Goal: Book appointment/travel/reservation

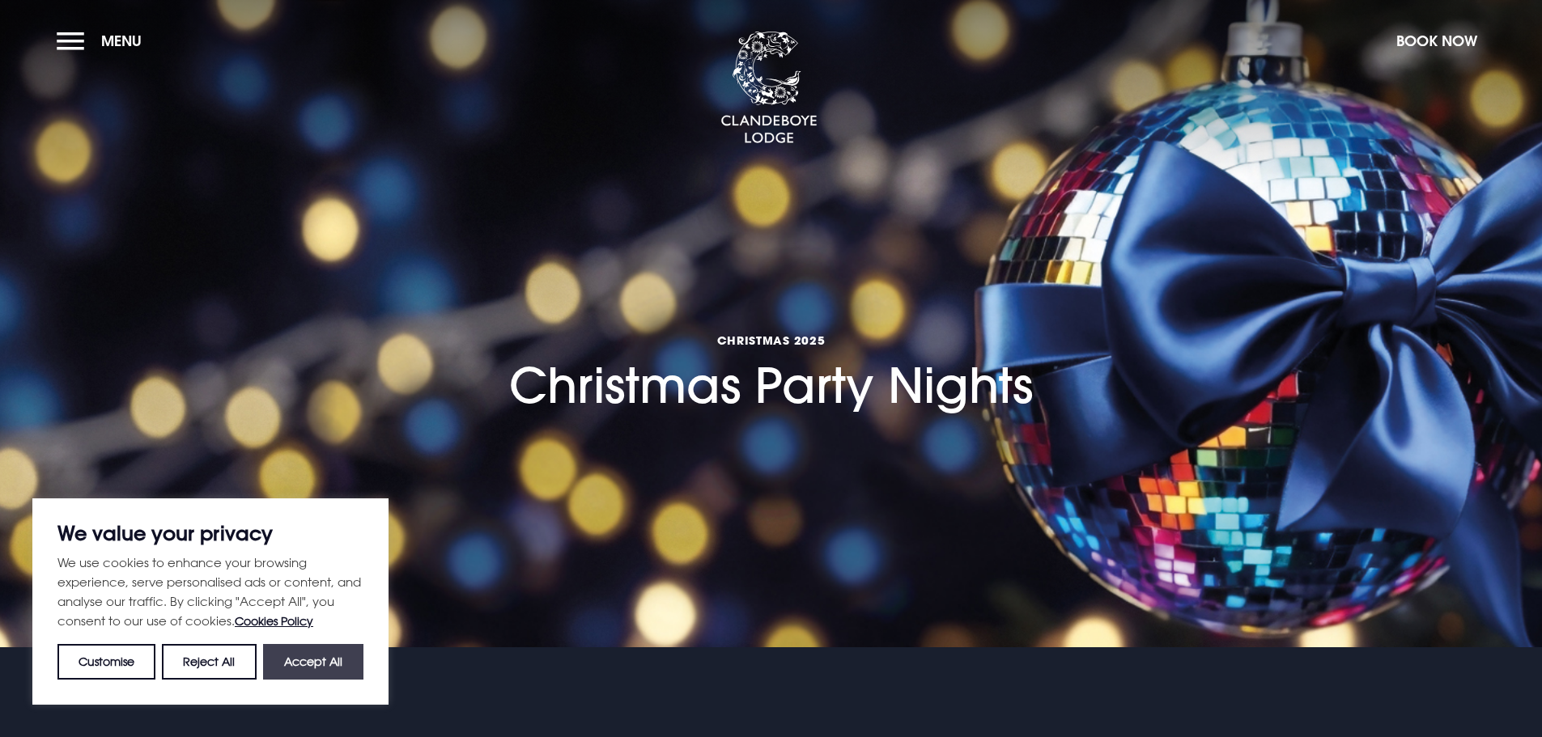
click at [333, 660] on button "Accept All" at bounding box center [313, 662] width 100 height 36
checkbox input "true"
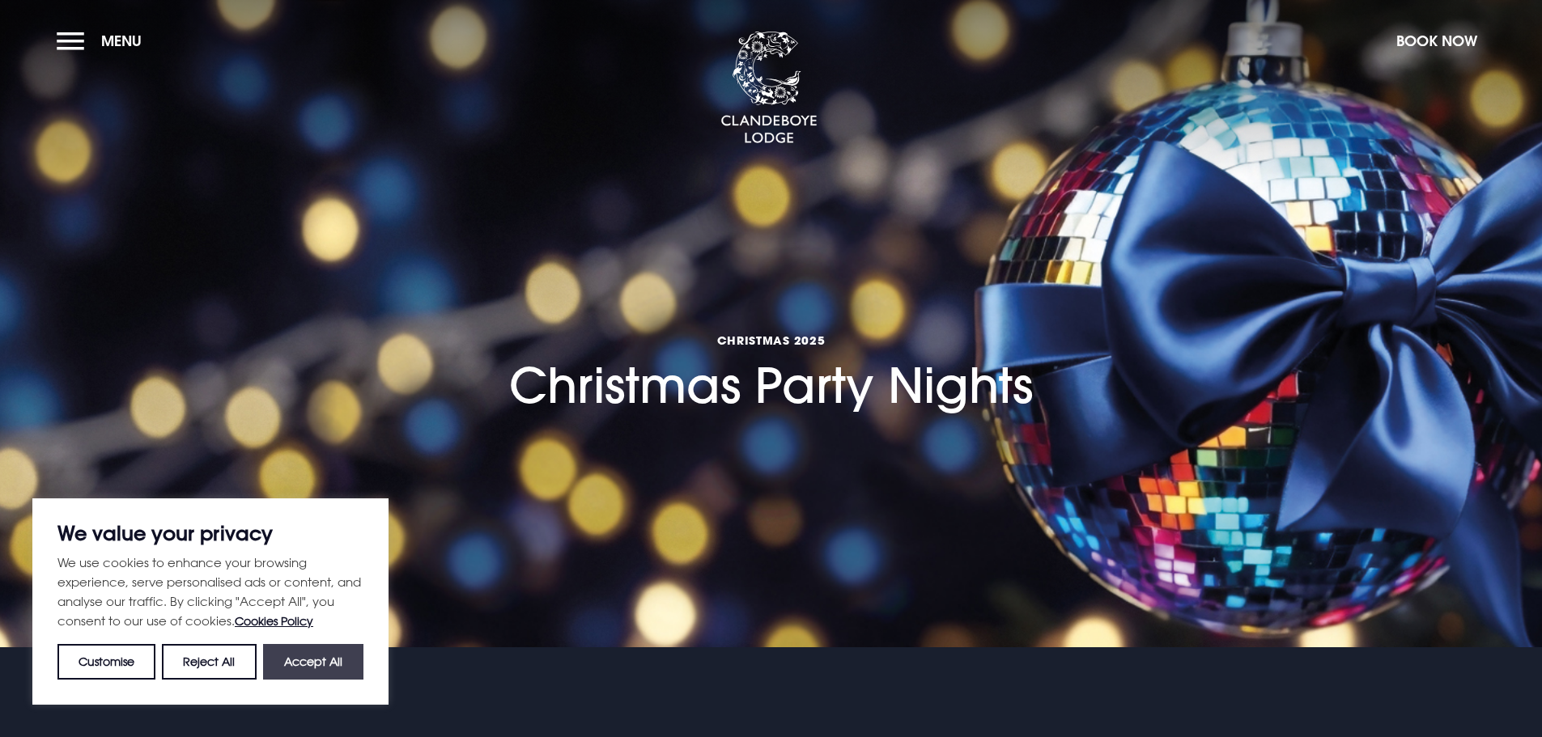
checkbox input "true"
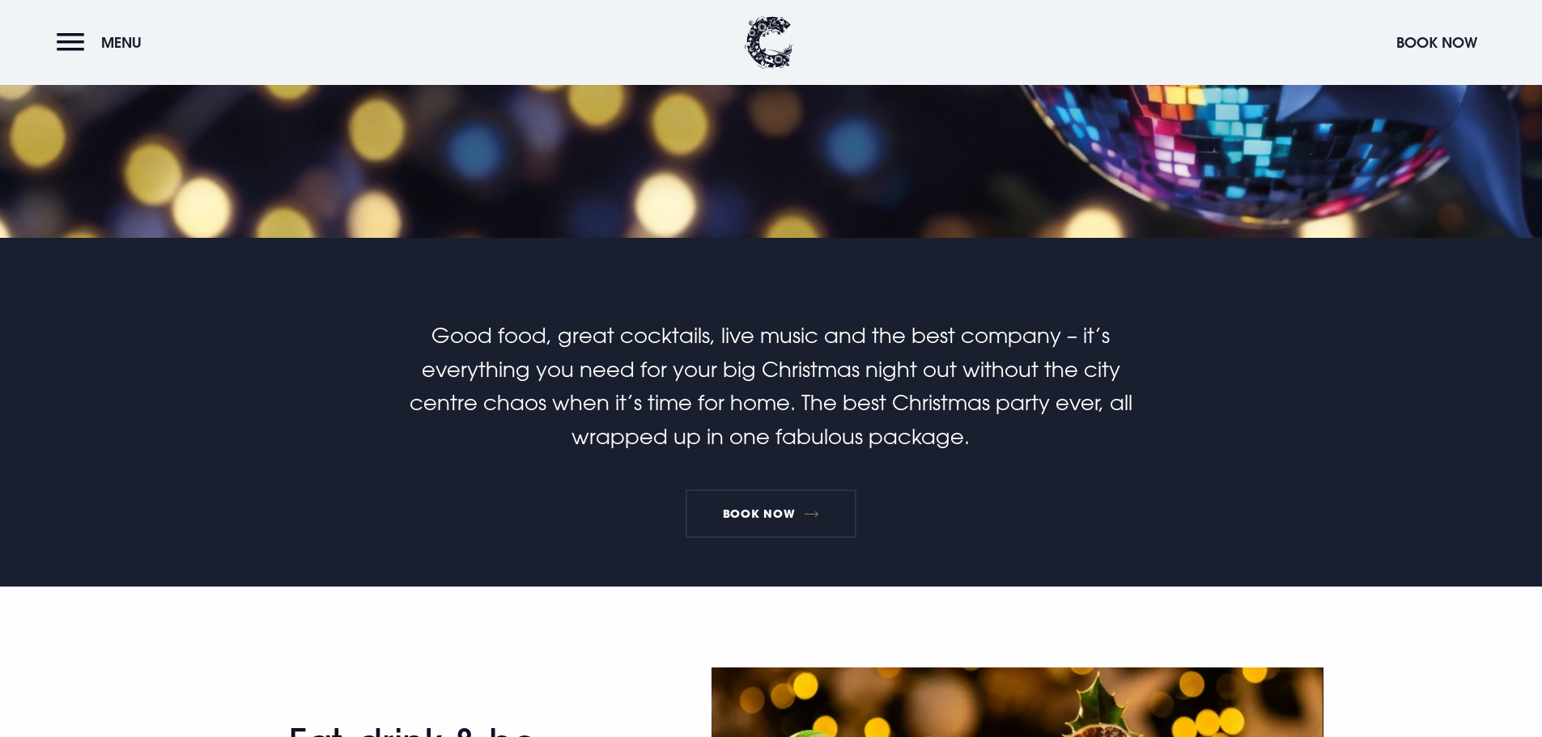
scroll to position [405, 0]
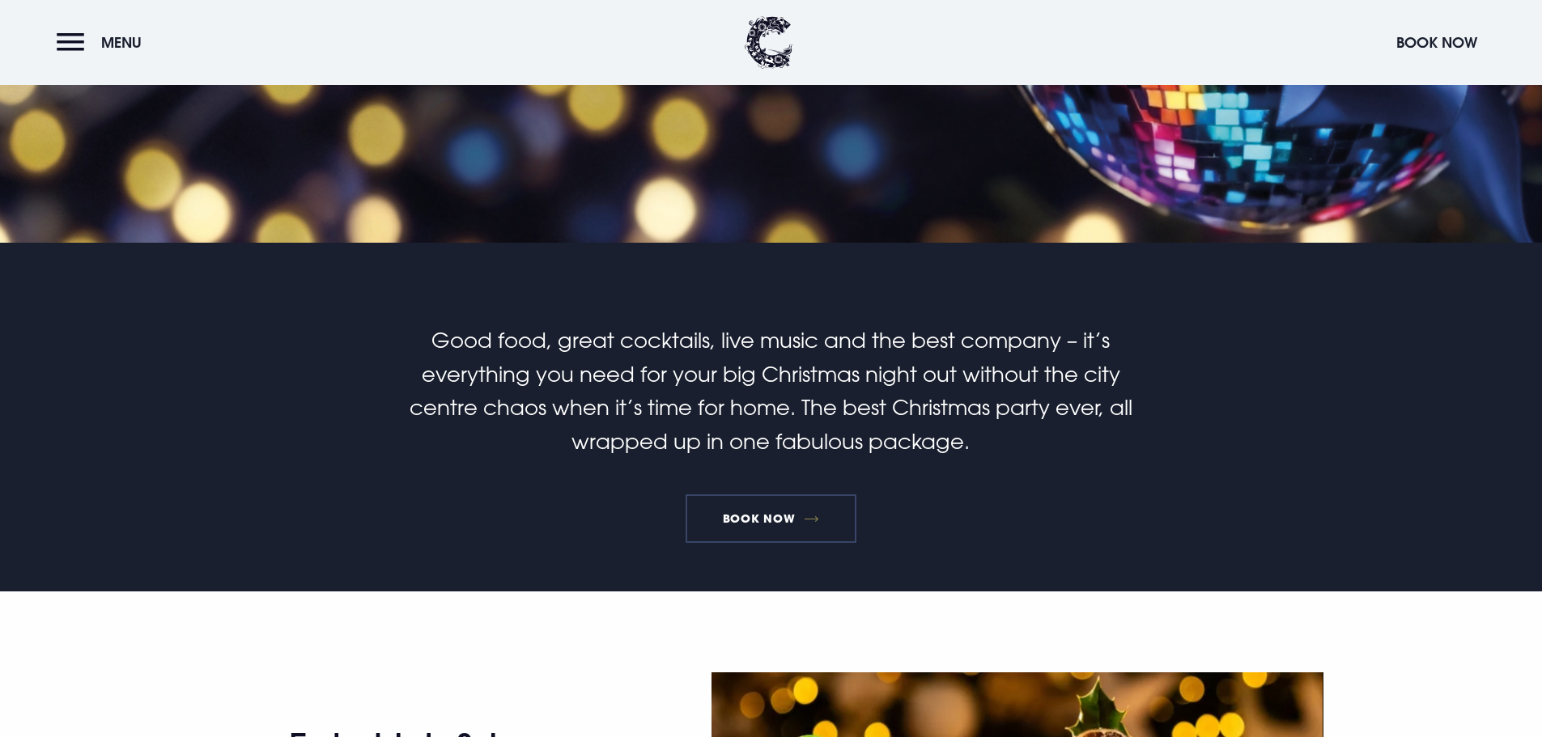
click at [767, 513] on link "Book Now" at bounding box center [770, 518] width 170 height 49
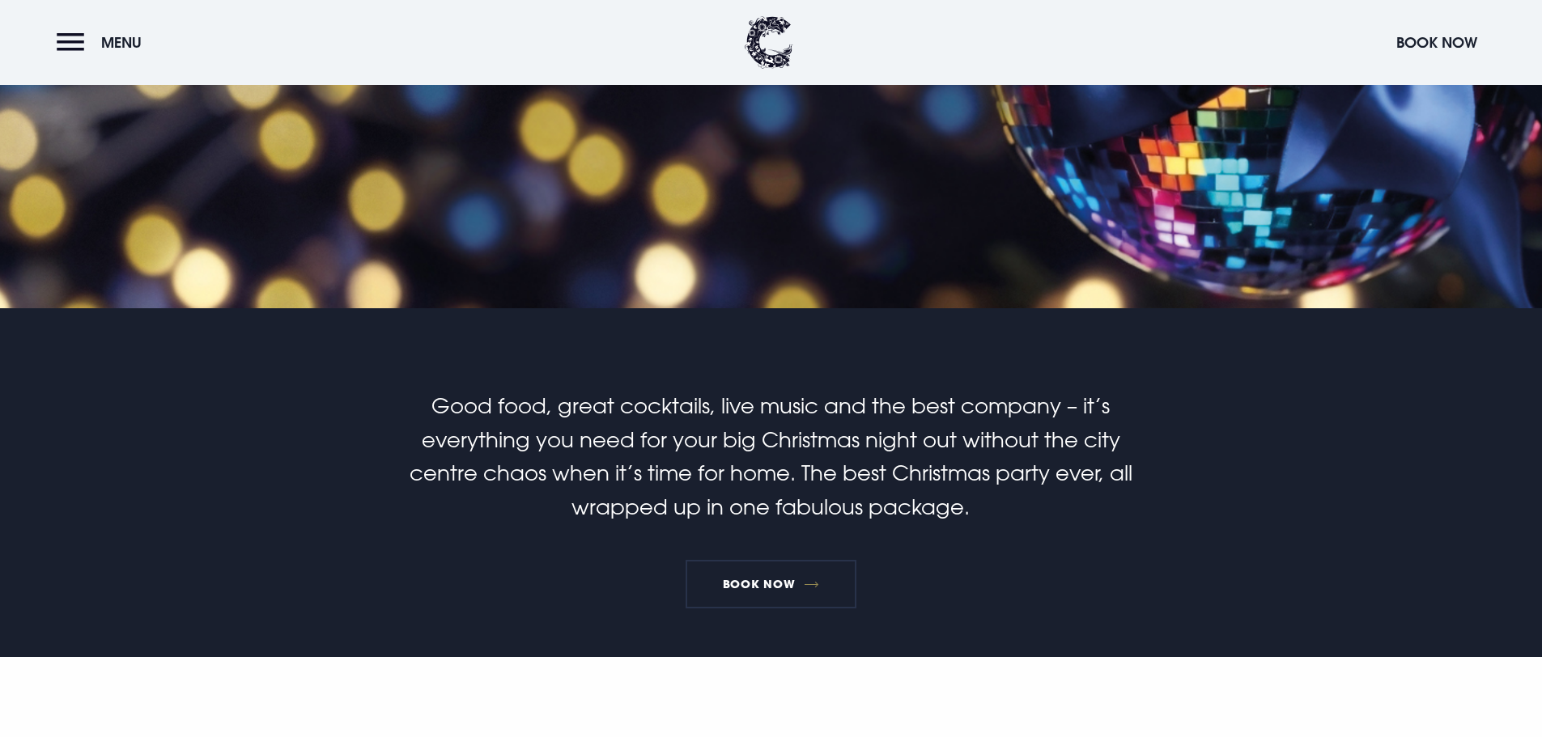
scroll to position [0, 0]
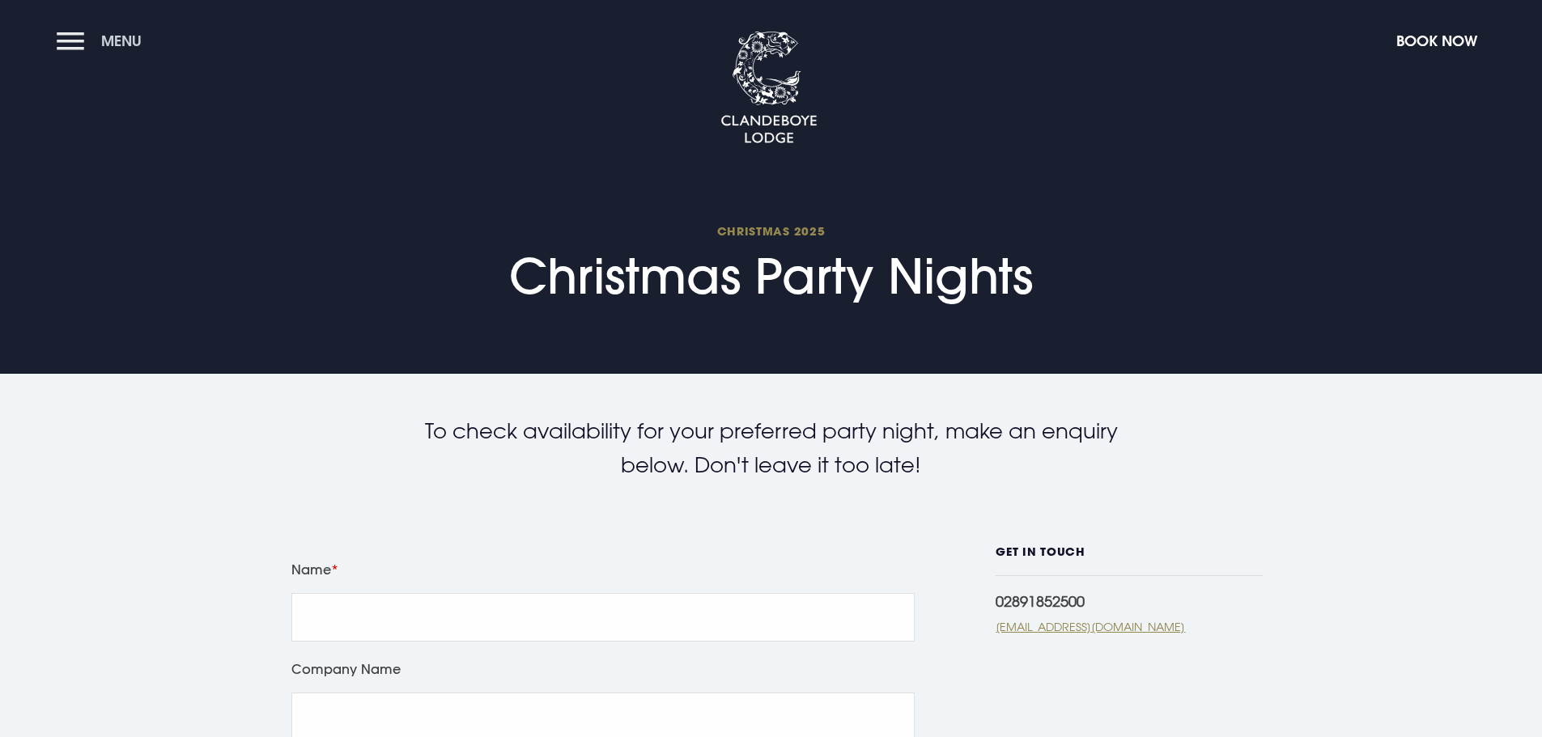
click at [83, 54] on button "Menu" at bounding box center [103, 40] width 93 height 35
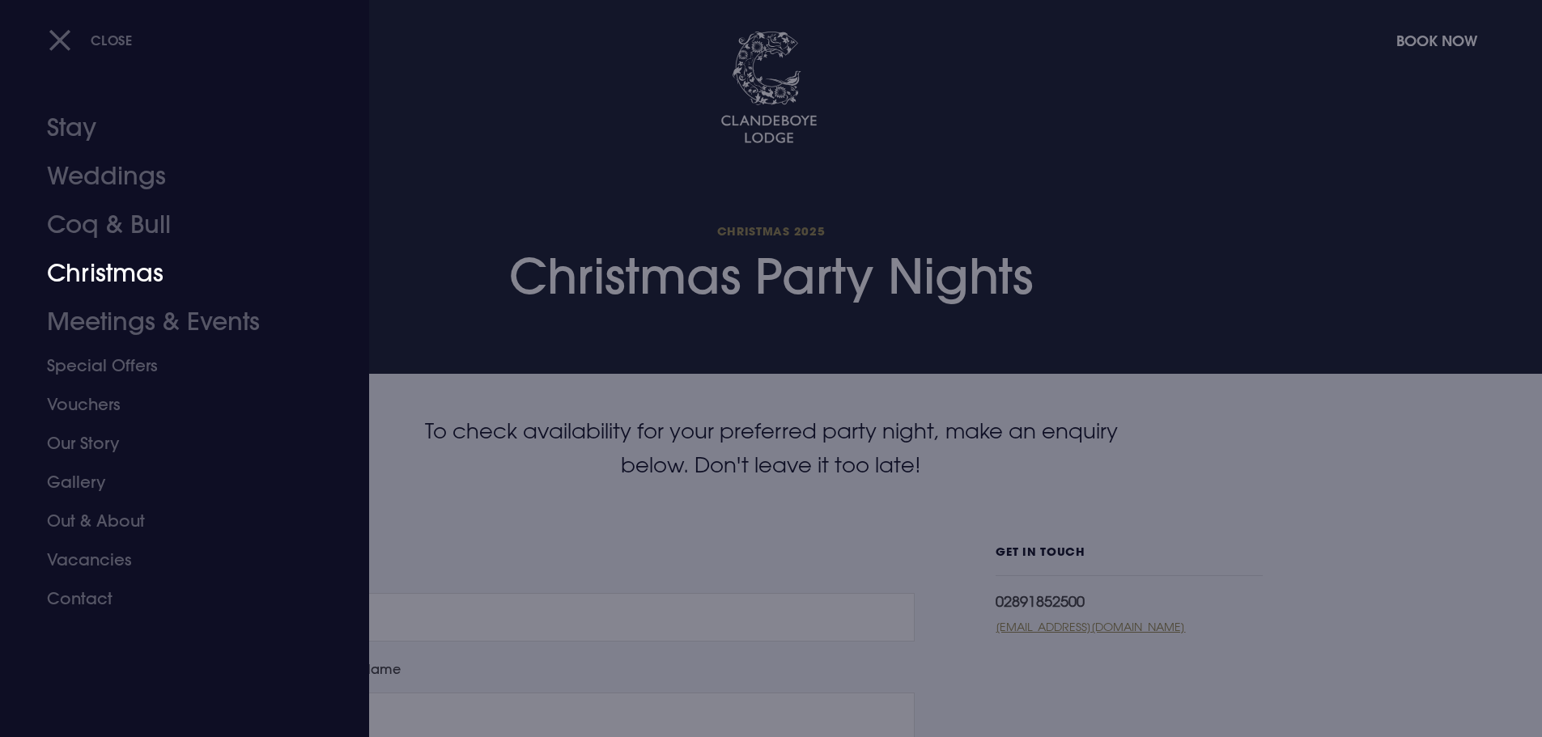
click at [116, 275] on link "Christmas" at bounding box center [175, 273] width 256 height 49
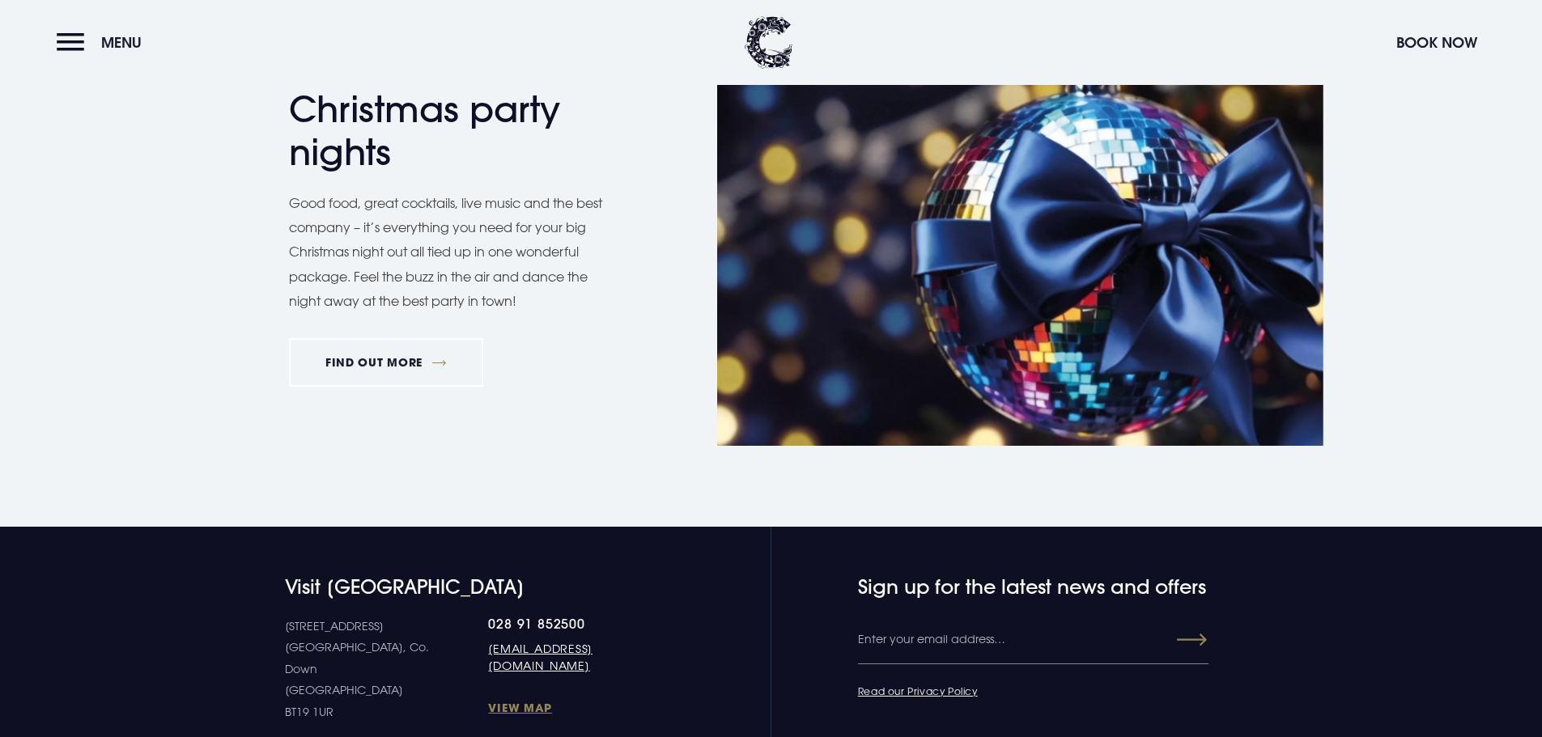
scroll to position [3480, 0]
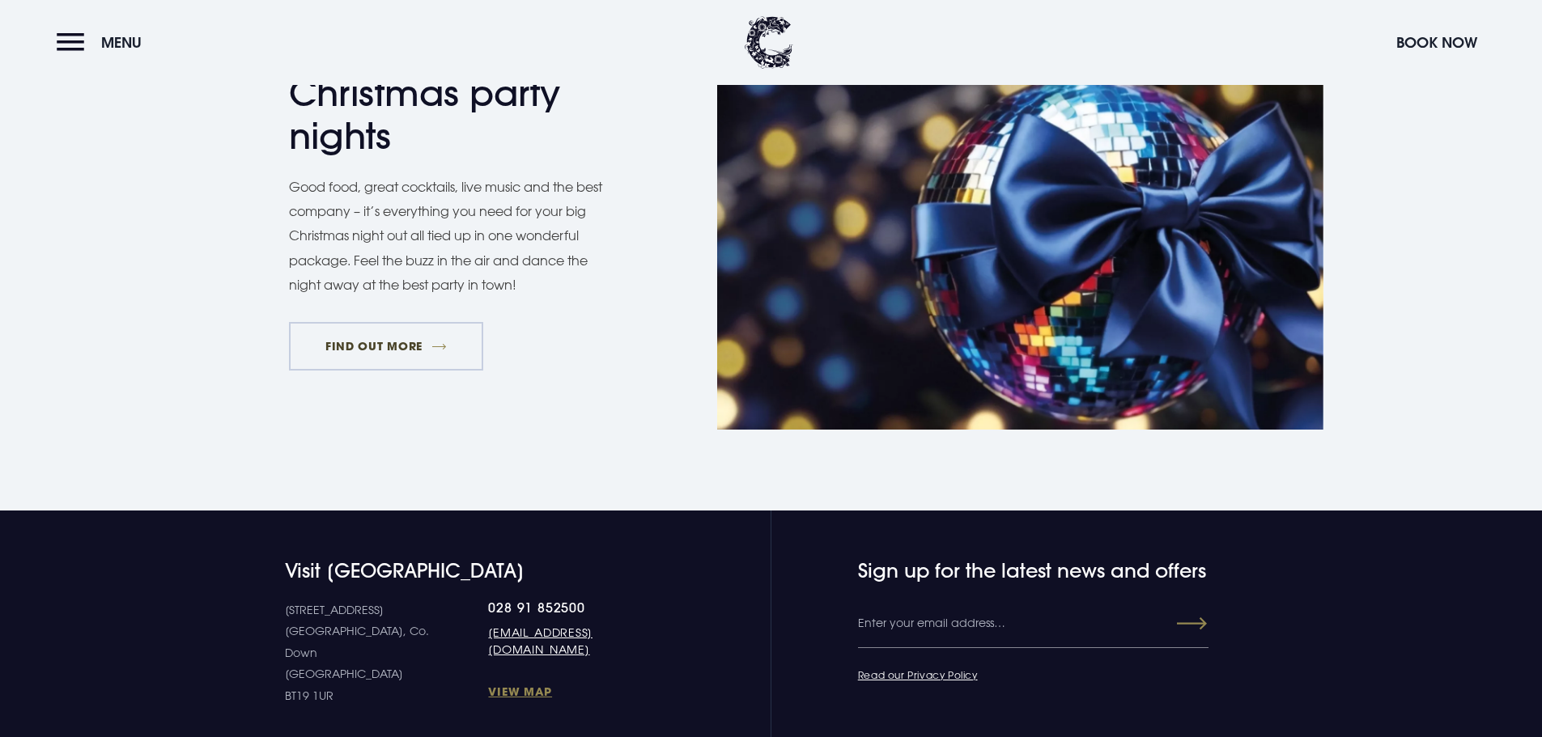
click at [402, 346] on link "FIND OUT MORE" at bounding box center [386, 346] width 195 height 49
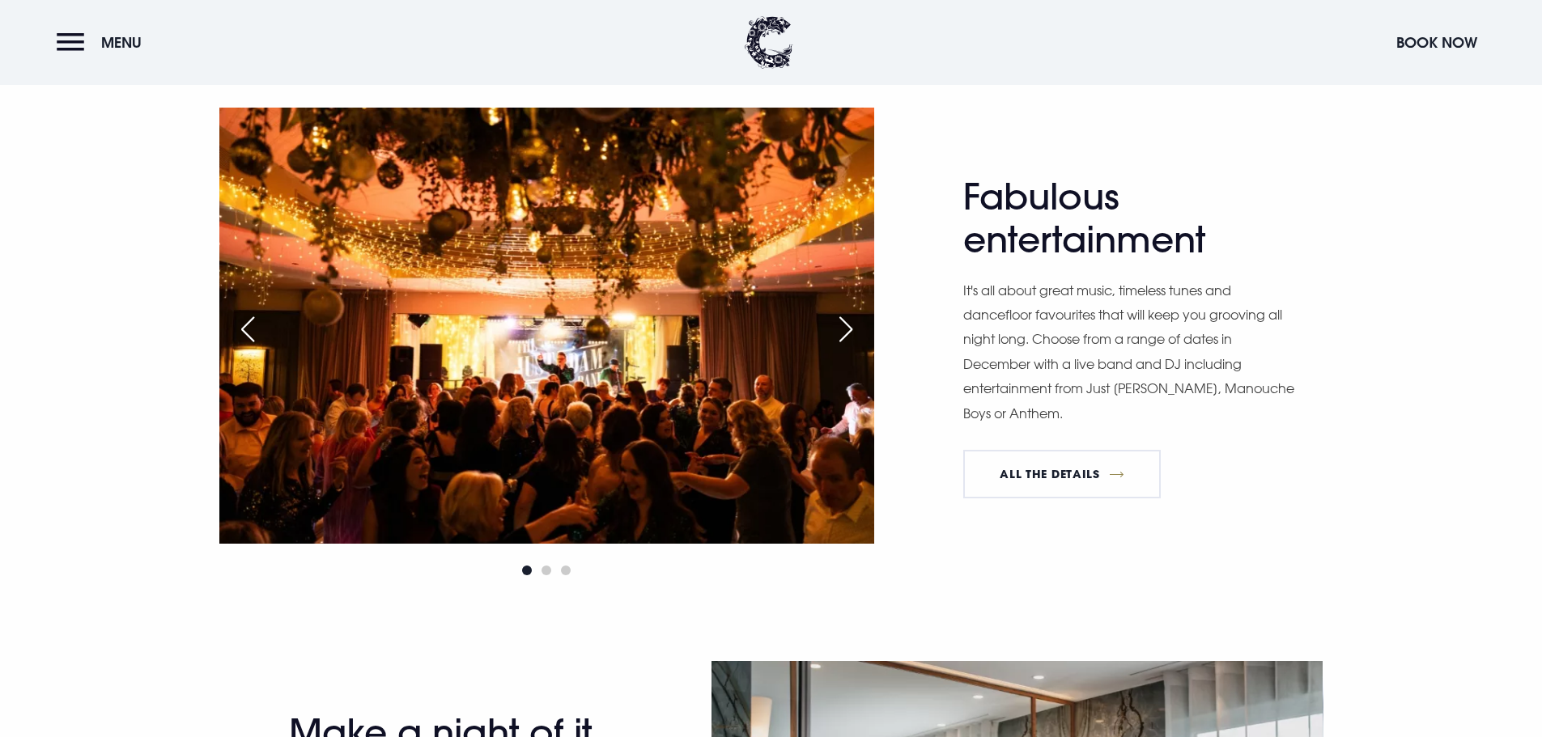
scroll to position [1538, 0]
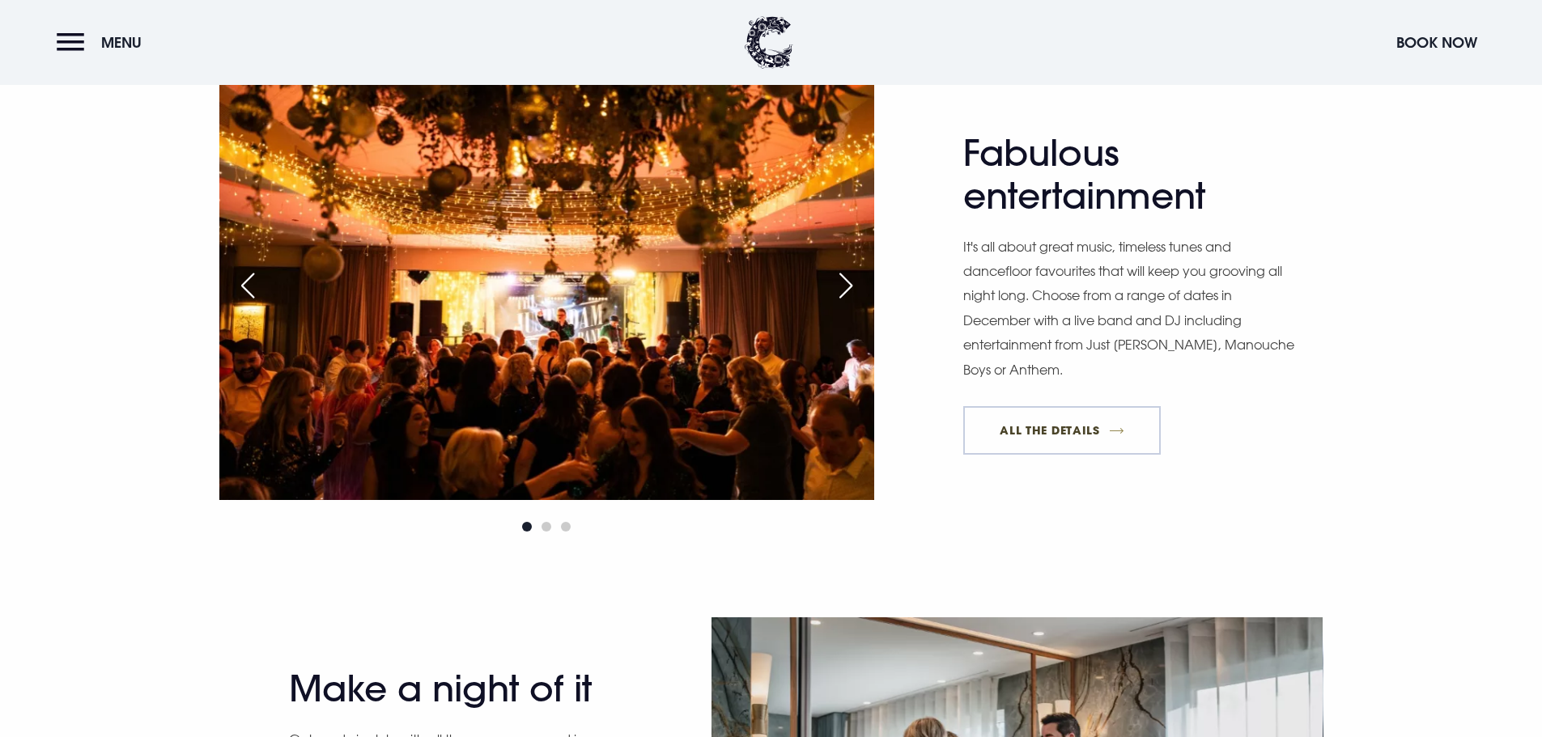
click at [1065, 426] on link "All The Details" at bounding box center [1061, 430] width 197 height 49
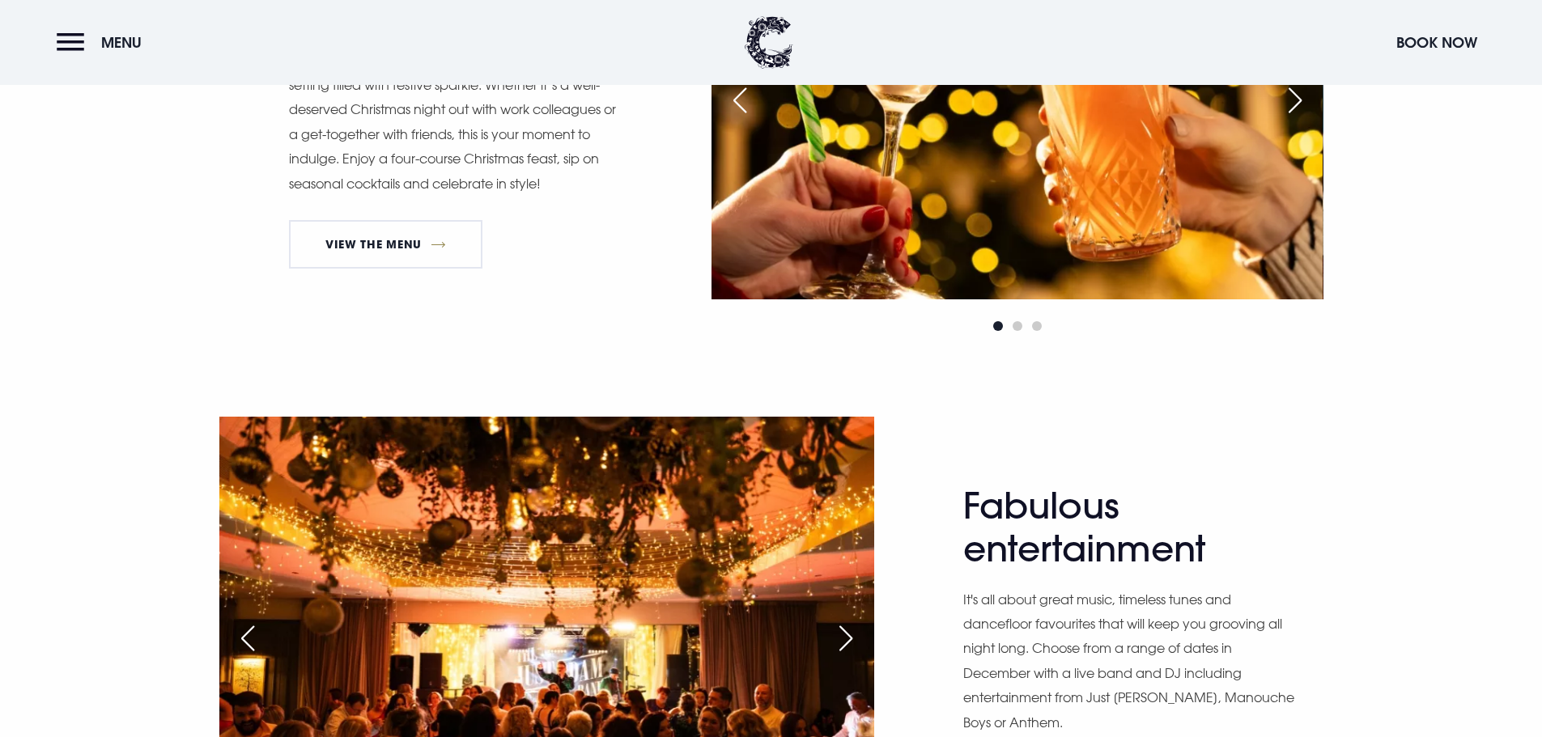
scroll to position [1133, 0]
